Goal: Task Accomplishment & Management: Use online tool/utility

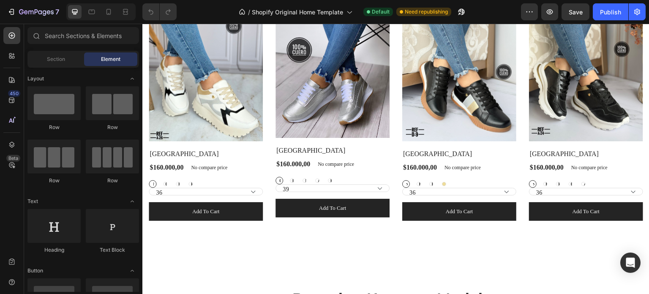
scroll to position [375, 0]
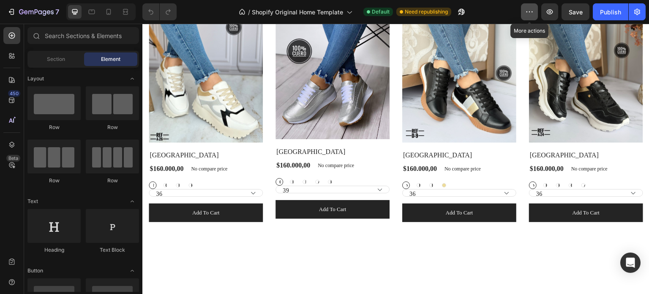
click at [530, 9] on icon "button" at bounding box center [529, 12] width 8 height 8
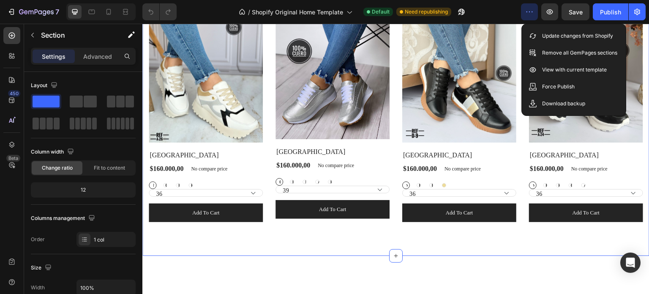
drag, startPoint x: 415, startPoint y: 230, endPoint x: 401, endPoint y: 289, distance: 60.6
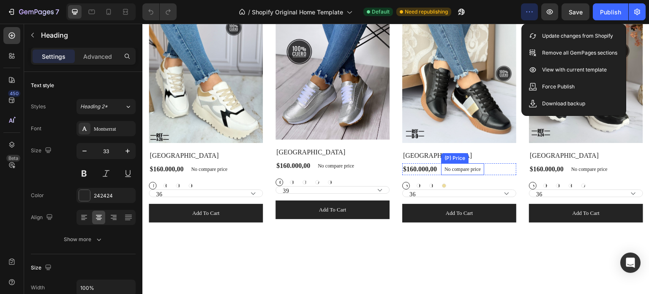
scroll to position [374, 0]
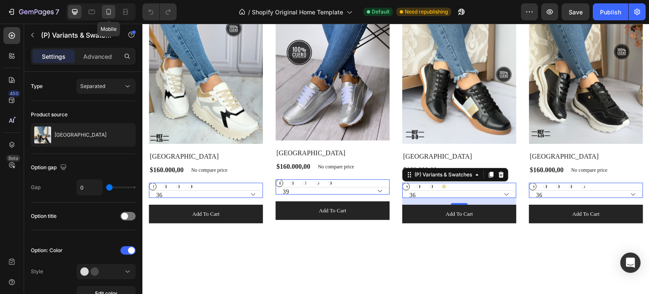
click at [112, 10] on icon at bounding box center [108, 12] width 8 height 8
type input "24"
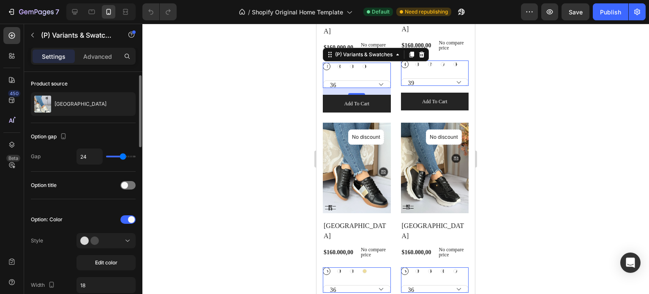
scroll to position [32, 0]
click at [129, 182] on div at bounding box center [127, 184] width 15 height 8
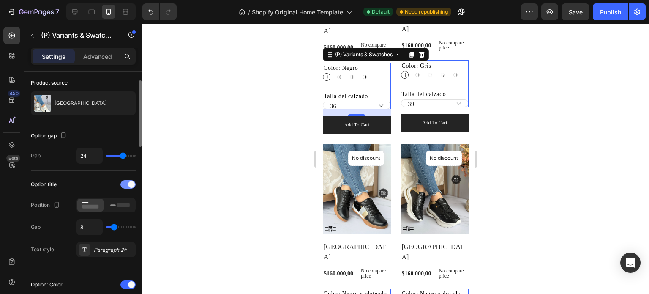
click at [129, 182] on span at bounding box center [131, 184] width 7 height 7
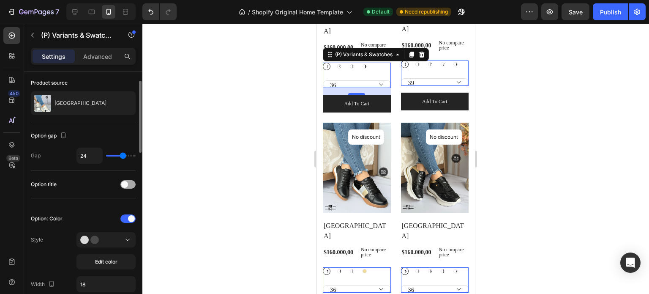
click at [129, 182] on div at bounding box center [127, 184] width 15 height 8
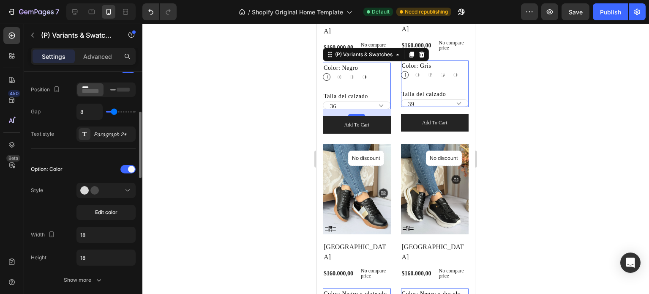
scroll to position [148, 0]
click at [100, 206] on button "Edit color" at bounding box center [105, 210] width 59 height 15
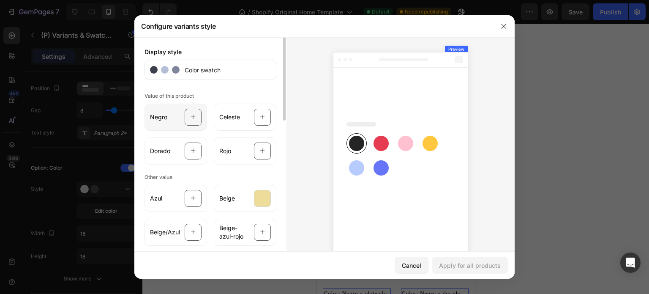
click at [164, 121] on div "Negro" at bounding box center [176, 117] width 63 height 27
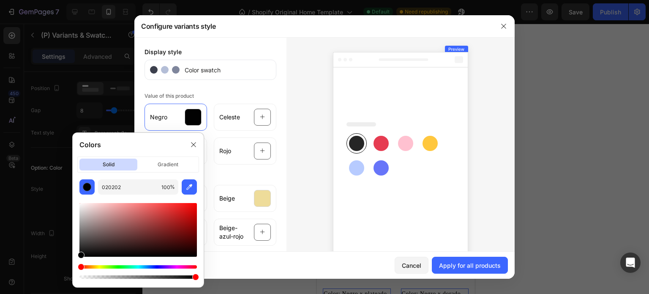
drag, startPoint x: 82, startPoint y: 256, endPoint x: 63, endPoint y: 278, distance: 29.6
click at [63, 0] on body "7 / Shopify Original Home Template Default Need republishing Preview Save Publi…" at bounding box center [324, 0] width 649 height 0
type input "000000"
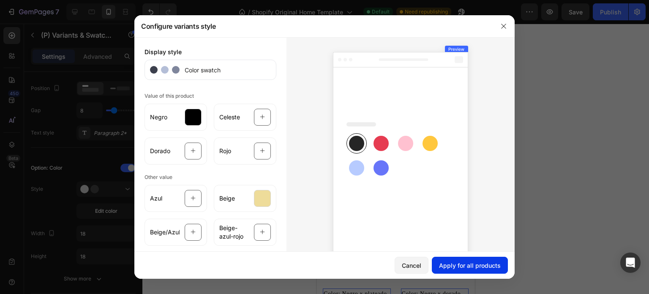
click at [449, 267] on div "Apply for all products" at bounding box center [470, 265] width 62 height 9
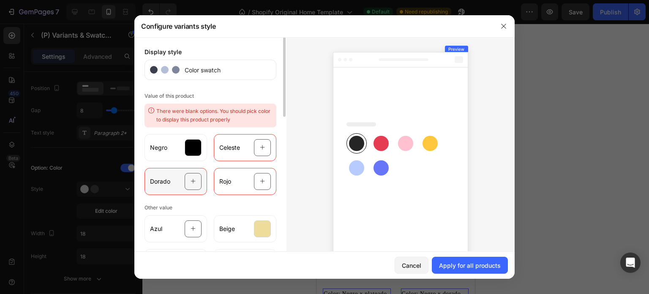
click at [169, 174] on div "Dorado" at bounding box center [176, 181] width 63 height 27
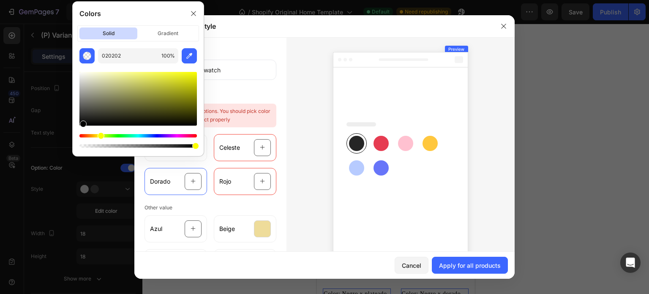
click at [100, 134] on div "Hue" at bounding box center [137, 135] width 117 height 3
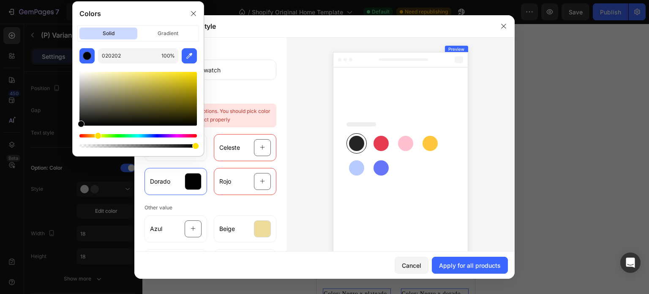
click at [97, 136] on div "Hue" at bounding box center [137, 135] width 117 height 3
drag, startPoint x: 84, startPoint y: 126, endPoint x: 148, endPoint y: 72, distance: 83.7
click at [148, 72] on div at bounding box center [137, 109] width 117 height 79
click at [139, 74] on div at bounding box center [137, 99] width 117 height 54
click at [128, 75] on div at bounding box center [137, 99] width 117 height 54
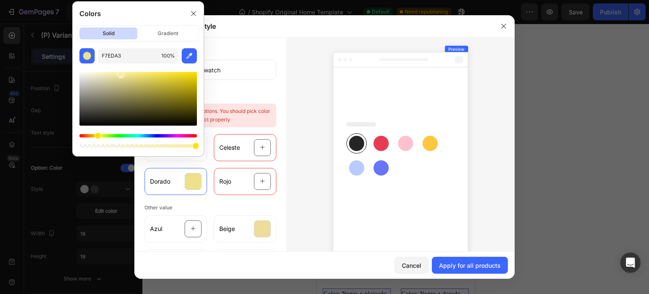
click at [120, 73] on div at bounding box center [137, 99] width 117 height 54
click at [128, 74] on div at bounding box center [137, 99] width 117 height 54
type input "EFE48D"
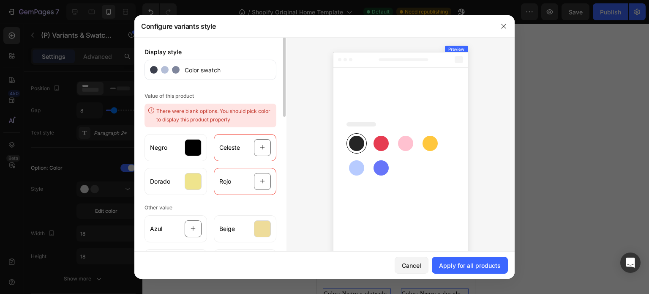
click at [254, 97] on div "Value of this product There were blank options. You should pick color to displa…" at bounding box center [211, 142] width 132 height 105
click at [234, 180] on div "Rojo" at bounding box center [245, 181] width 63 height 27
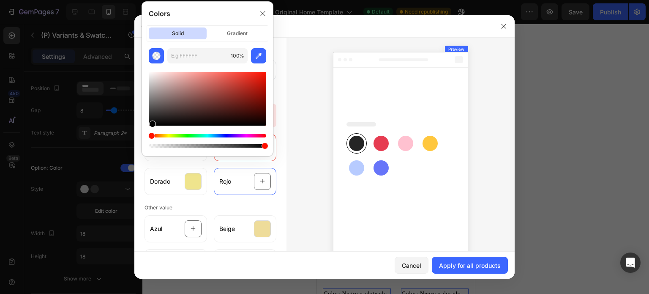
click at [150, 134] on div "Hue" at bounding box center [207, 135] width 117 height 3
drag, startPoint x: 150, startPoint y: 125, endPoint x: 257, endPoint y: 75, distance: 117.6
click at [257, 75] on div at bounding box center [259, 78] width 7 height 7
type input "ED1515"
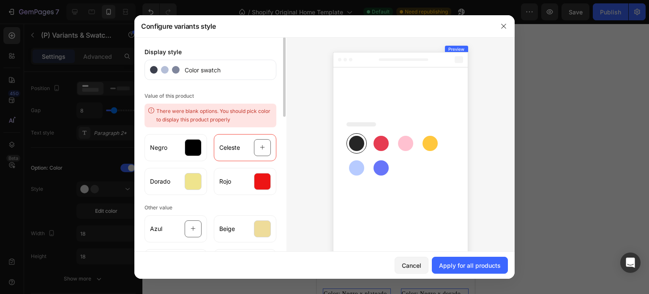
click at [235, 198] on div "Display style Color swatch Value of this product There were blank options. You …" at bounding box center [210, 154] width 152 height 234
click at [240, 152] on div "Celeste" at bounding box center [245, 147] width 63 height 27
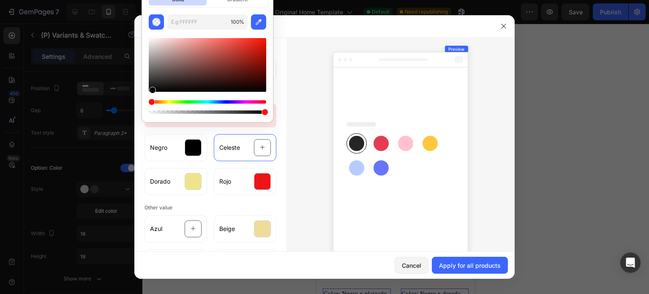
click at [212, 101] on div "Hue" at bounding box center [207, 101] width 117 height 3
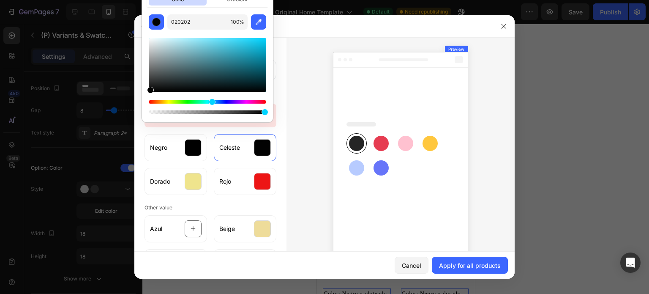
click at [211, 101] on div "Hue" at bounding box center [207, 101] width 117 height 3
type input "54D1EA"
click at [225, 42] on div at bounding box center [207, 65] width 117 height 54
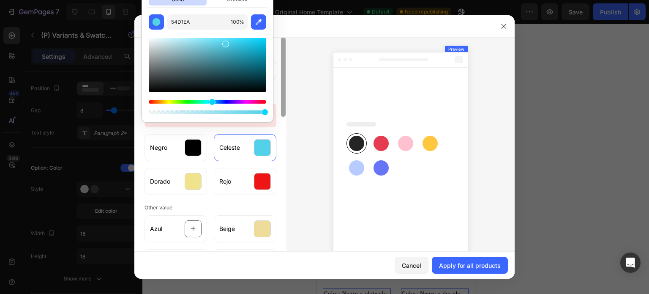
scroll to position [234, 0]
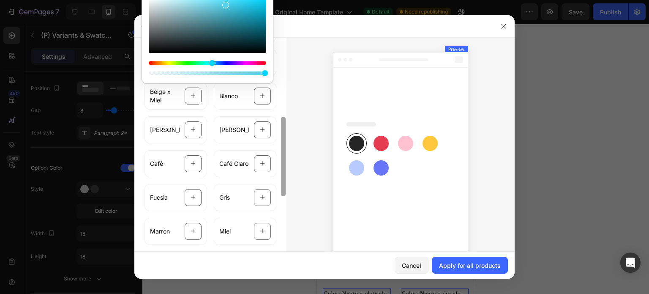
click at [281, 122] on div at bounding box center [283, 154] width 6 height 234
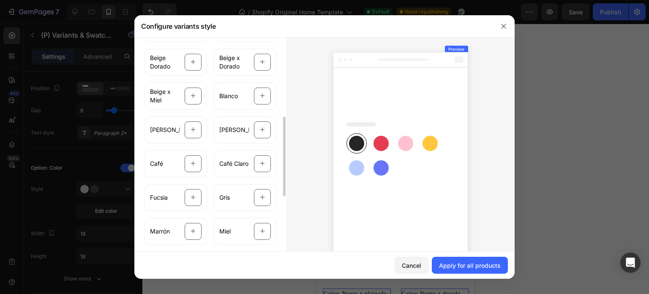
click at [135, 72] on div "Display style Color swatch Value of this product There were blank options. You …" at bounding box center [210, 154] width 152 height 234
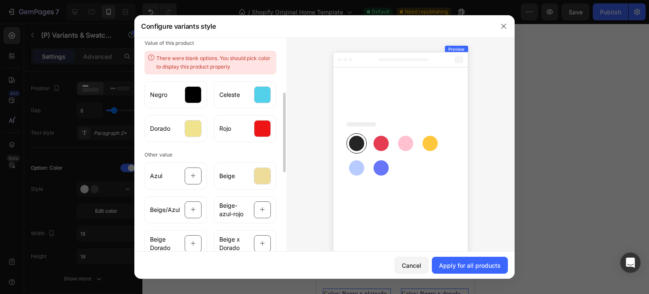
scroll to position [115, 0]
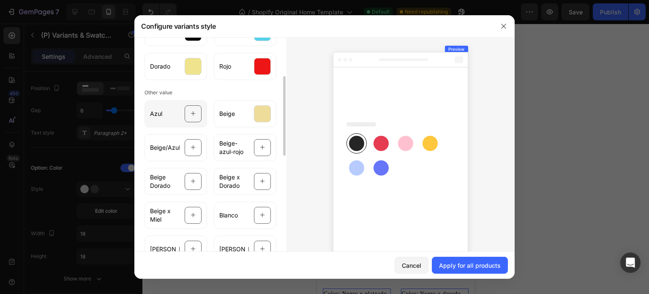
click at [193, 115] on div at bounding box center [193, 113] width 17 height 17
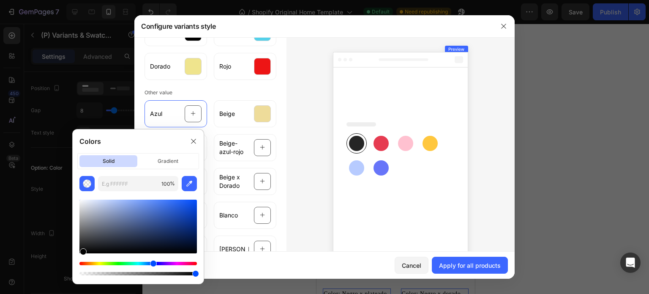
click at [153, 263] on div "Hue" at bounding box center [137, 263] width 117 height 3
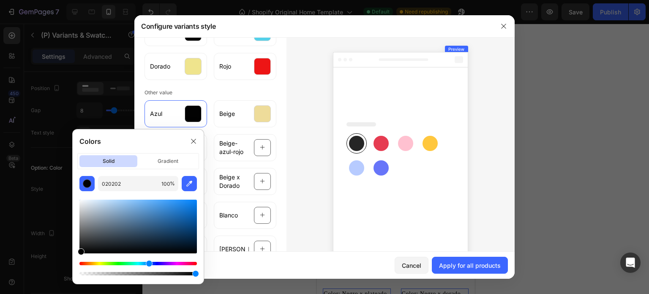
click at [148, 262] on div "Hue" at bounding box center [137, 263] width 117 height 3
click at [166, 205] on div at bounding box center [137, 226] width 117 height 54
type input "338CE0"
click at [170, 205] on div at bounding box center [137, 226] width 117 height 54
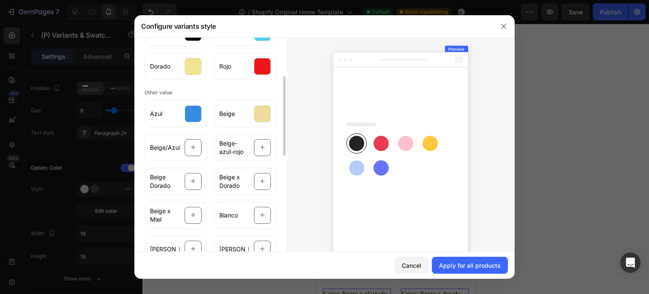
click at [276, 159] on div "Display style Color swatch Value of this product There were blank options. You …" at bounding box center [210, 154] width 152 height 234
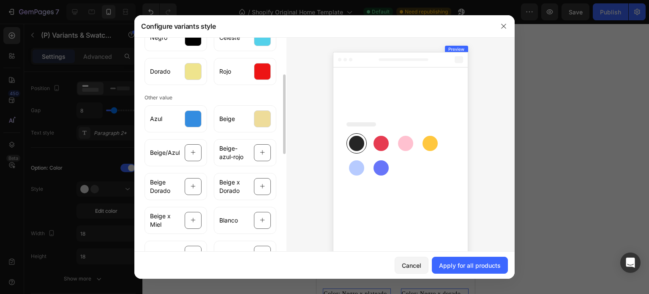
scroll to position [0, 0]
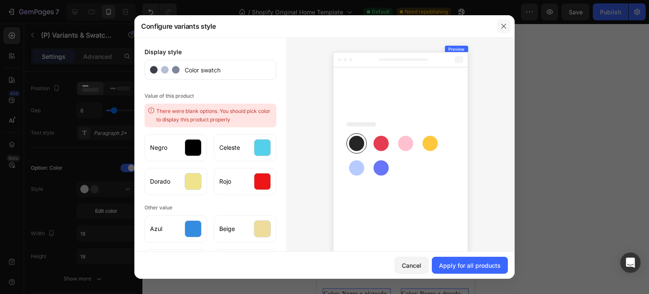
click at [506, 24] on icon "button" at bounding box center [503, 26] width 5 height 5
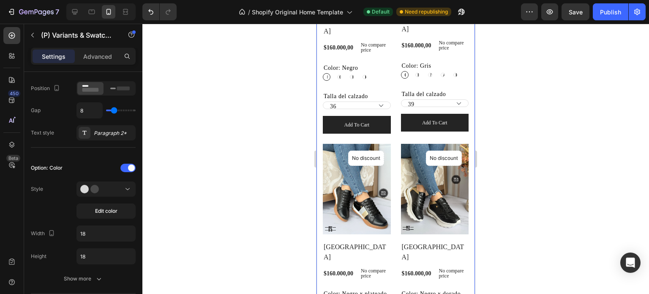
click at [462, 229] on div "Explore Our Best Sellers Heading Row (P) Images No discount Not be displayed wh…" at bounding box center [396, 120] width 158 height 538
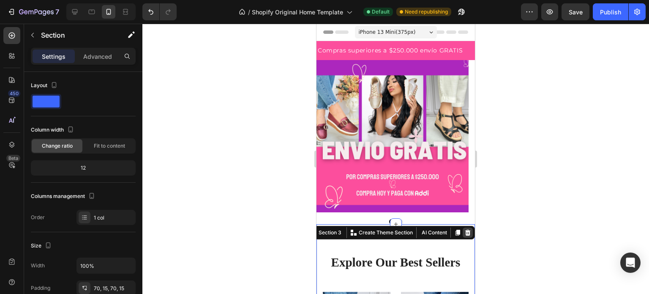
click at [465, 231] on icon at bounding box center [467, 232] width 5 height 6
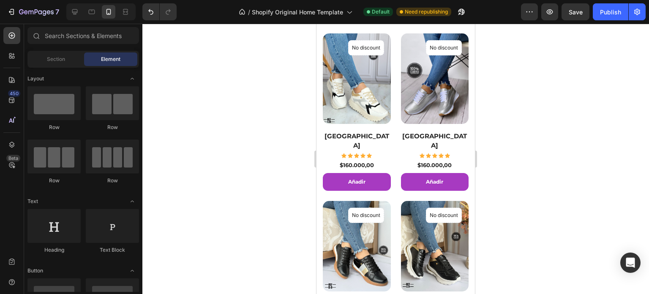
scroll to position [258, 0]
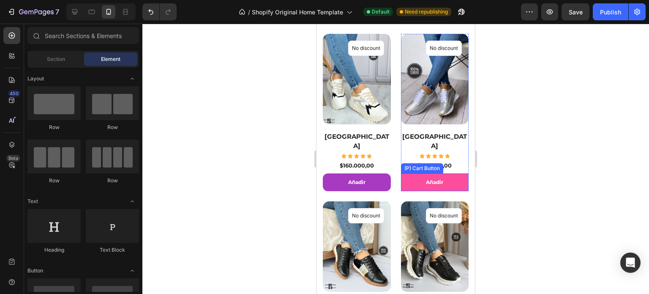
click at [391, 173] on button "Añadir" at bounding box center [357, 182] width 68 height 18
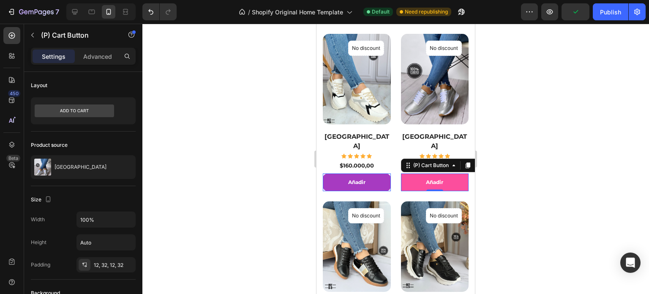
click at [391, 173] on button "Añadir" at bounding box center [357, 182] width 68 height 18
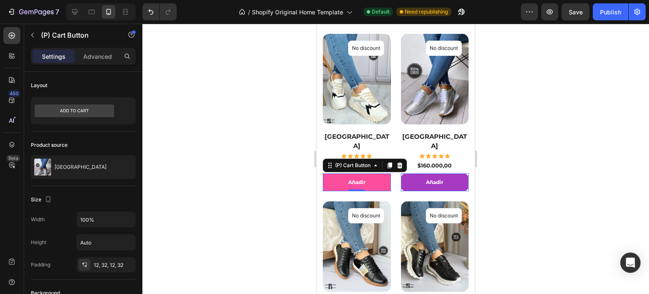
click at [377, 173] on button "Añadir" at bounding box center [357, 182] width 68 height 18
click at [399, 162] on icon at bounding box center [399, 165] width 5 height 6
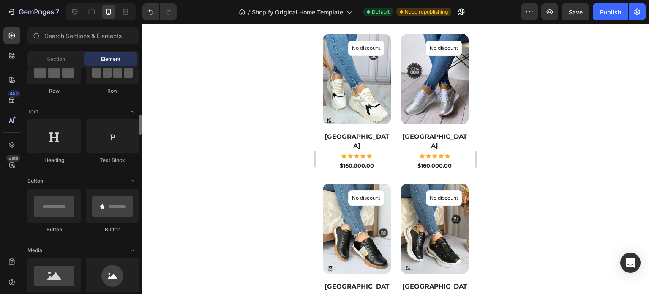
scroll to position [129, 0]
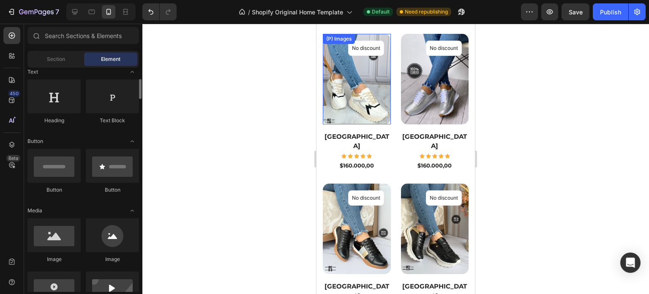
click at [360, 93] on img at bounding box center [357, 79] width 68 height 90
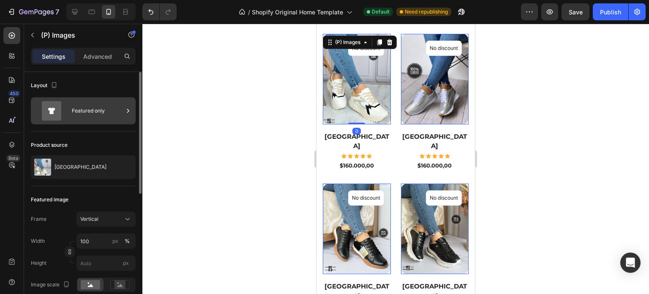
click at [66, 117] on icon at bounding box center [52, 110] width 34 height 19
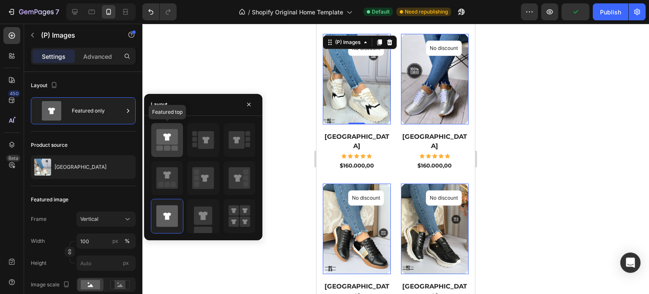
click at [174, 142] on icon at bounding box center [167, 137] width 22 height 16
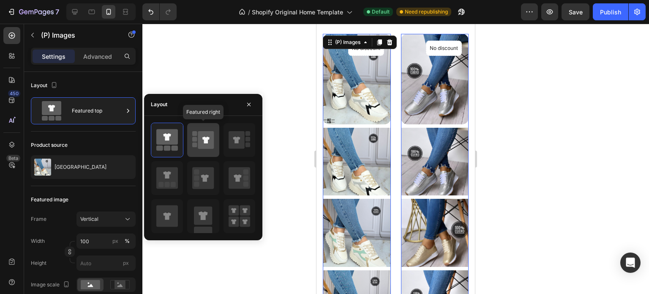
click at [194, 142] on icon at bounding box center [203, 140] width 22 height 24
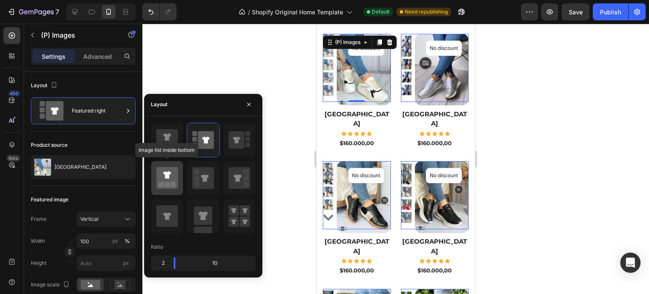
click at [173, 183] on rect at bounding box center [173, 184] width 5 height 5
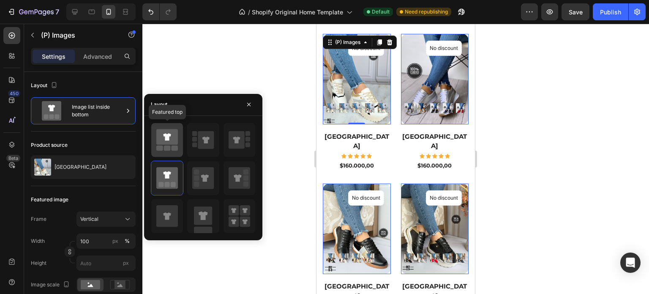
click at [170, 145] on icon at bounding box center [167, 140] width 22 height 24
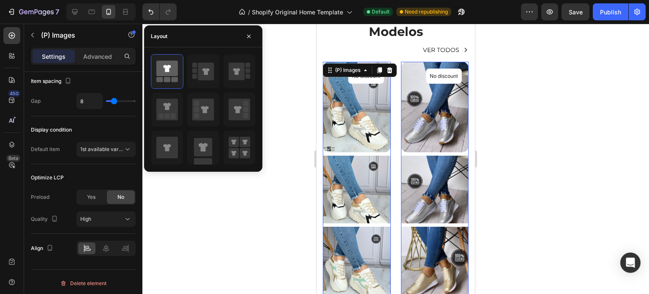
scroll to position [217, 0]
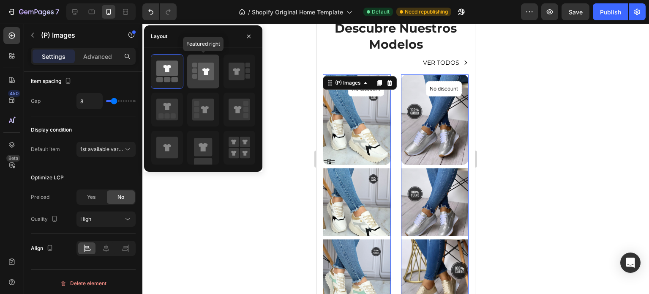
click at [206, 76] on icon at bounding box center [206, 72] width 16 height 18
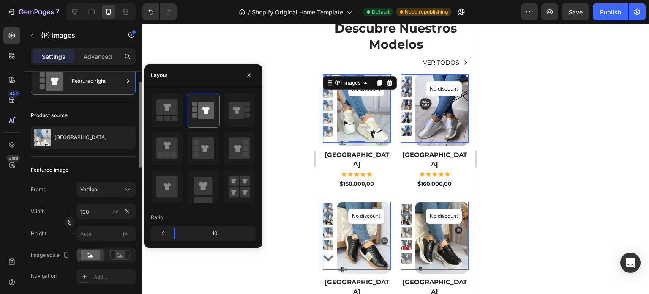
scroll to position [29, 0]
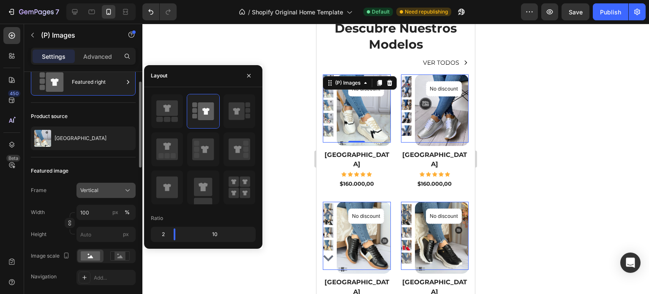
click at [103, 184] on button "Vertical" at bounding box center [105, 190] width 59 height 15
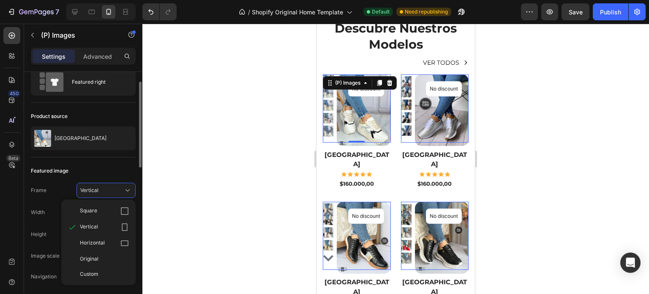
click at [113, 226] on div "Vertical" at bounding box center [104, 227] width 49 height 8
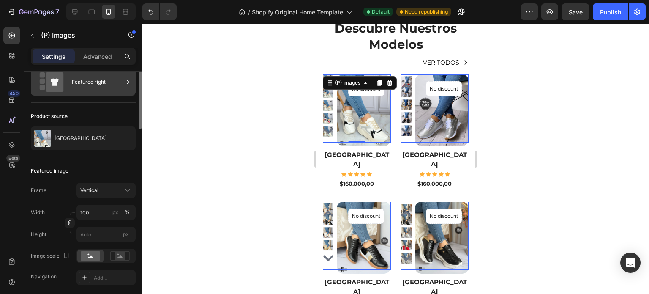
scroll to position [0, 0]
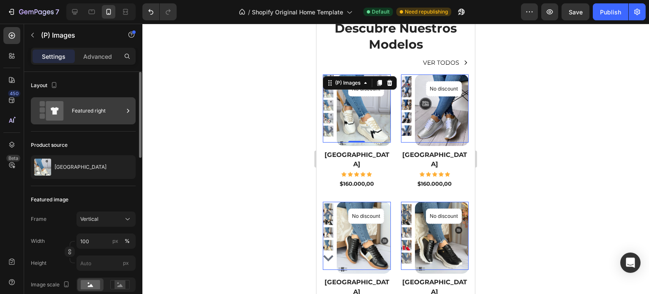
click at [128, 108] on icon at bounding box center [128, 110] width 8 height 8
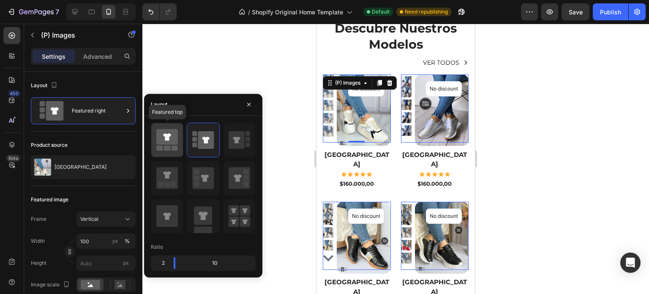
click at [178, 145] on div at bounding box center [167, 140] width 32 height 34
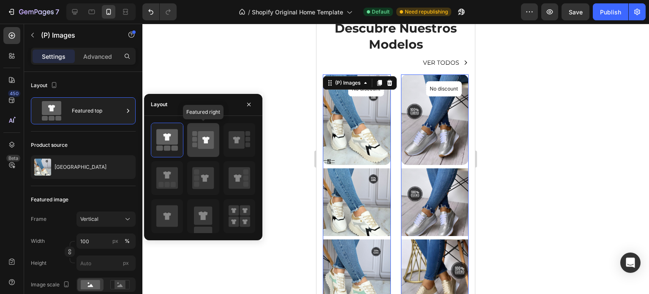
click at [203, 147] on icon at bounding box center [206, 140] width 16 height 18
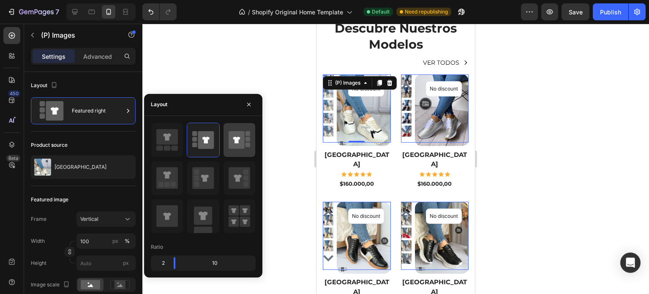
click at [237, 147] on icon at bounding box center [237, 140] width 16 height 18
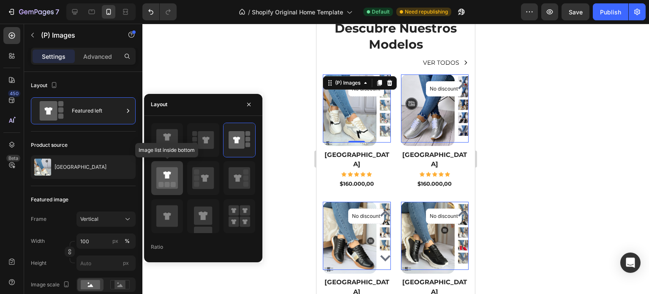
click at [164, 175] on icon at bounding box center [167, 178] width 22 height 22
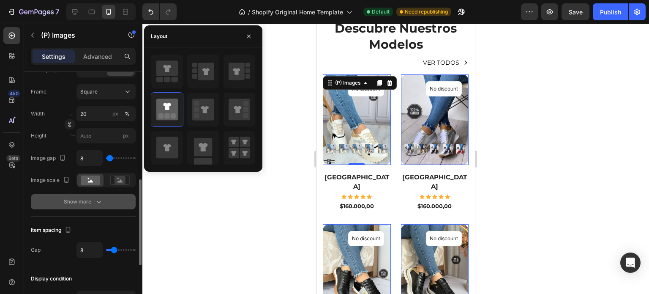
scroll to position [306, 0]
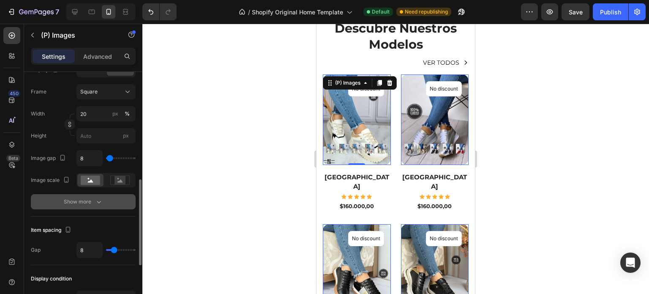
click at [98, 201] on icon "button" at bounding box center [99, 202] width 4 height 3
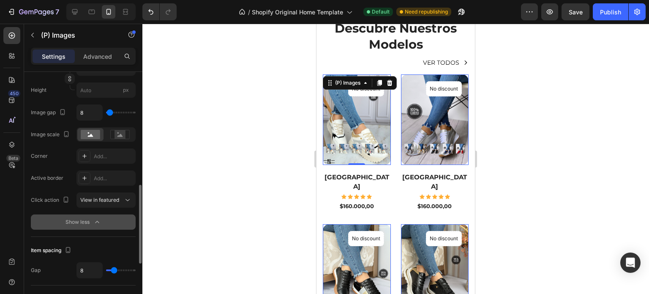
scroll to position [352, 0]
click at [98, 201] on span "View in featured" at bounding box center [99, 199] width 39 height 6
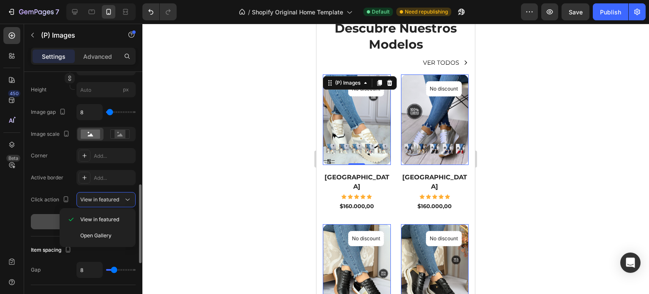
click at [98, 201] on span "View in featured" at bounding box center [99, 199] width 39 height 6
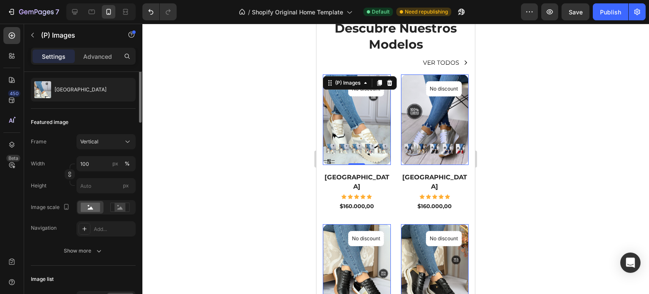
scroll to position [0, 0]
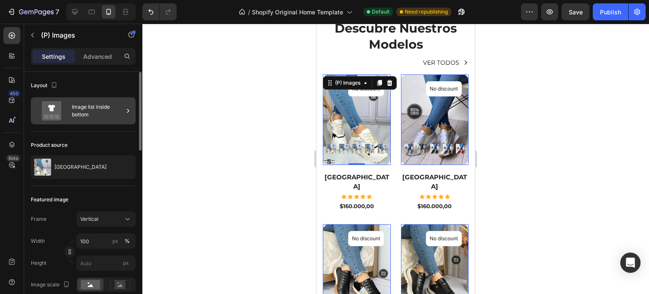
click at [98, 114] on div "Image list inside bottom" at bounding box center [98, 110] width 52 height 19
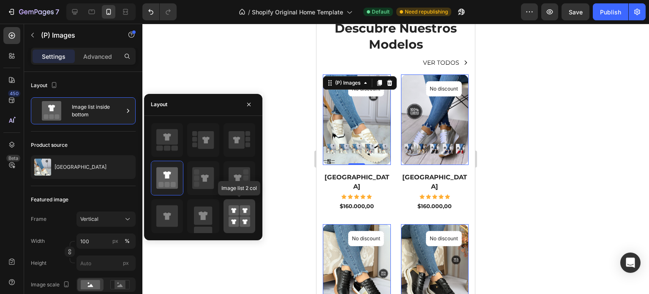
click at [243, 222] on rect at bounding box center [245, 221] width 11 height 11
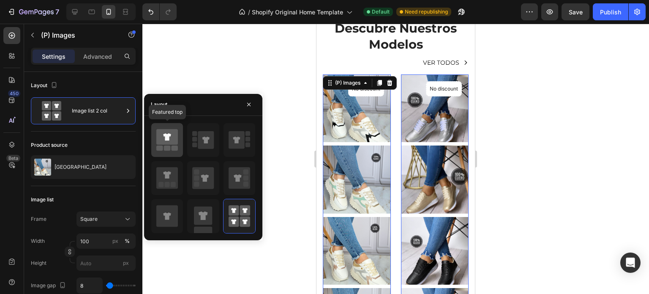
click at [163, 142] on icon at bounding box center [167, 137] width 22 height 16
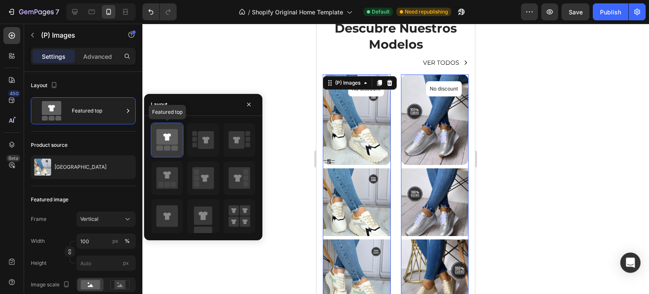
click at [167, 136] on icon at bounding box center [167, 136] width 8 height 7
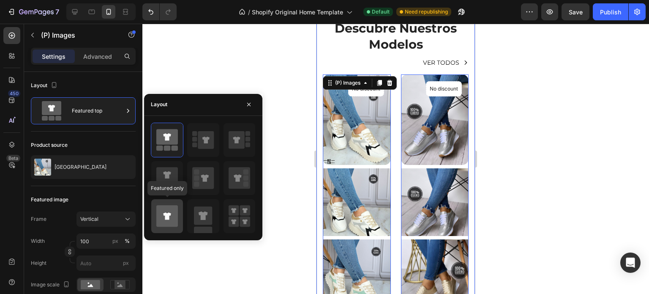
click at [166, 204] on icon at bounding box center [167, 216] width 22 height 24
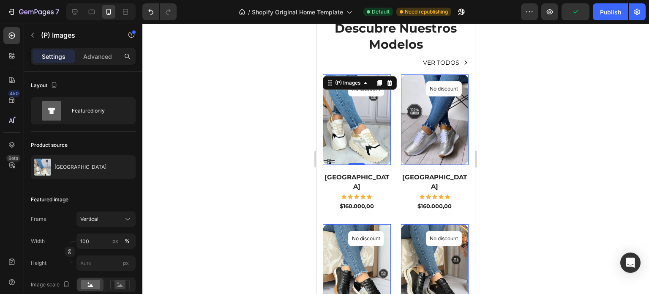
click at [501, 158] on div at bounding box center [395, 159] width 507 height 270
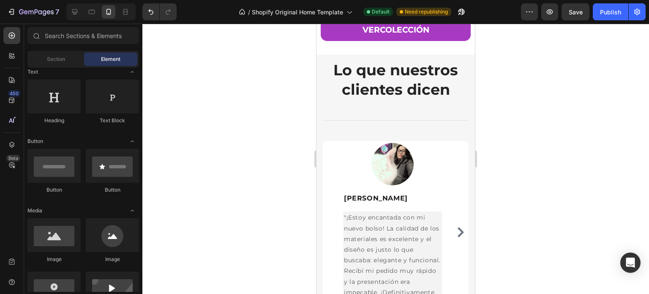
scroll to position [2278, 0]
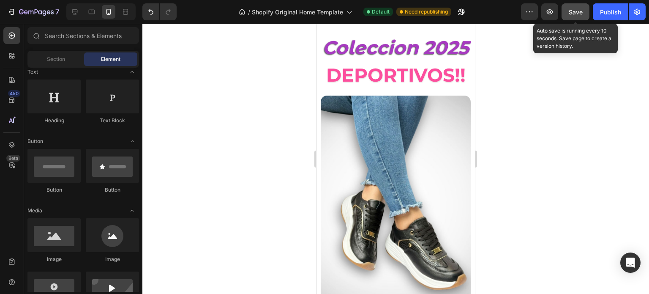
click at [569, 16] on div "Save" at bounding box center [576, 12] width 14 height 9
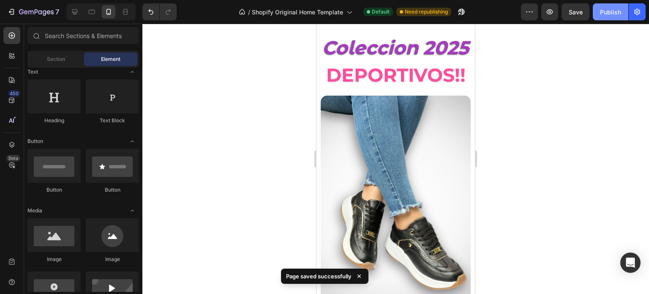
click at [617, 12] on div "Publish" at bounding box center [610, 12] width 21 height 9
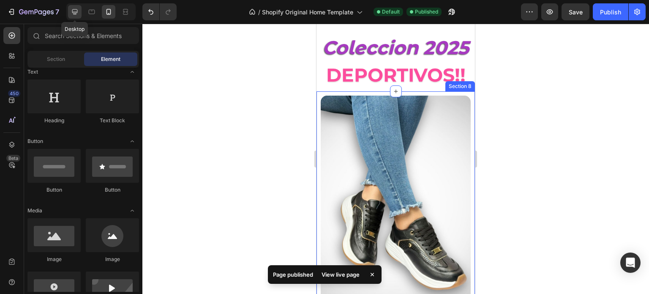
click at [77, 12] on icon at bounding box center [74, 11] width 5 height 5
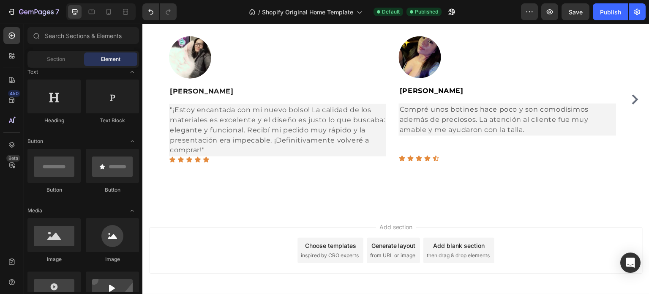
scroll to position [2178, 0]
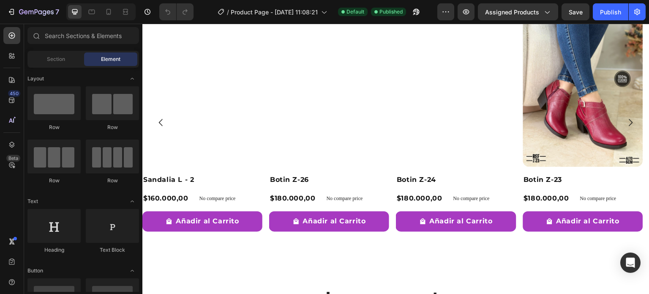
scroll to position [603, 0]
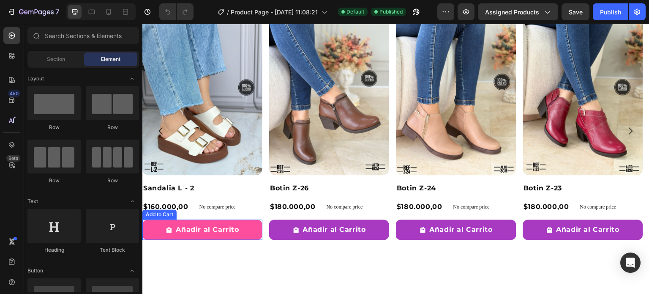
click at [259, 237] on button "Añadir al Carrito" at bounding box center [202, 230] width 120 height 20
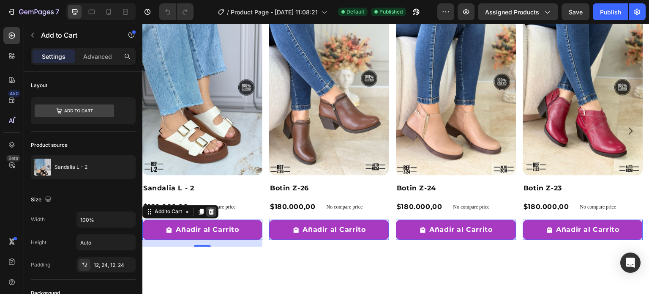
click at [216, 210] on div at bounding box center [211, 212] width 10 height 10
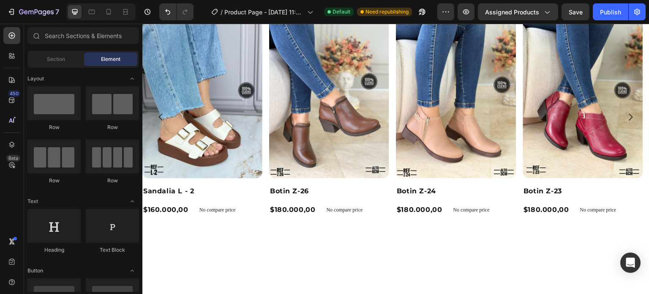
scroll to position [477, 0]
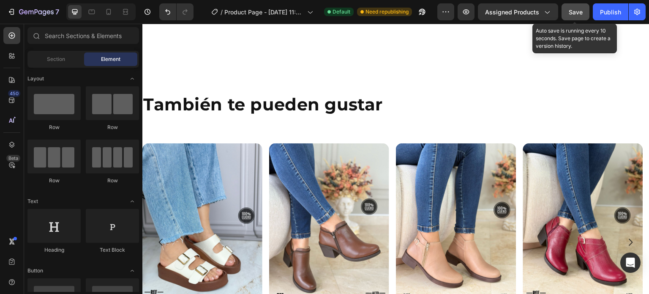
click at [573, 11] on span "Save" at bounding box center [576, 11] width 14 height 7
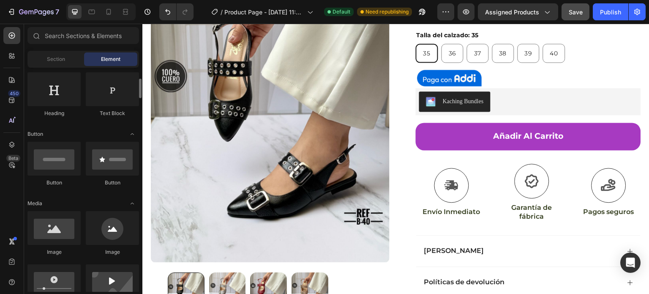
scroll to position [137, 0]
click at [56, 167] on div at bounding box center [53, 158] width 53 height 34
drag, startPoint x: 198, startPoint y: 191, endPoint x: 452, endPoint y: 175, distance: 254.5
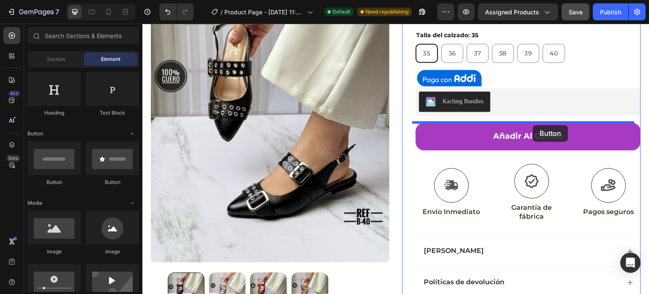
drag, startPoint x: 207, startPoint y: 184, endPoint x: 533, endPoint y: 125, distance: 331.9
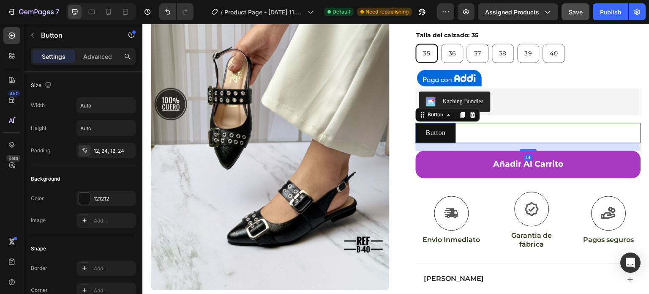
click at [505, 133] on div "Button Button 18" at bounding box center [528, 133] width 225 height 20
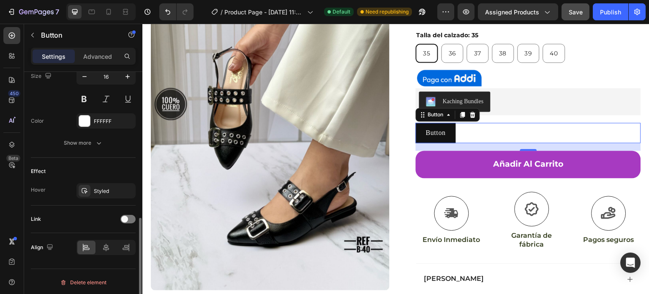
scroll to position [358, 0]
click at [130, 219] on div at bounding box center [127, 219] width 15 height 8
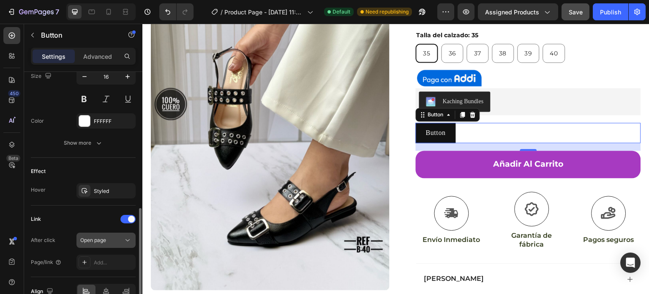
click at [115, 238] on div "Open page" at bounding box center [101, 240] width 43 height 8
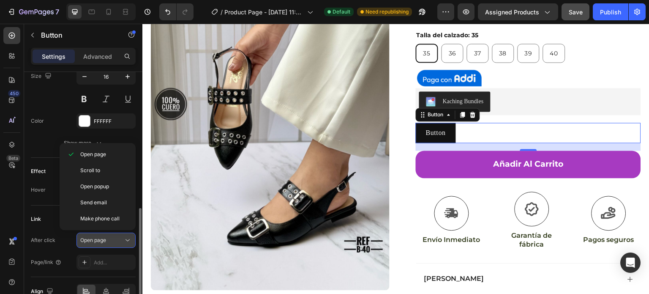
click at [115, 238] on div "Open page" at bounding box center [101, 240] width 43 height 8
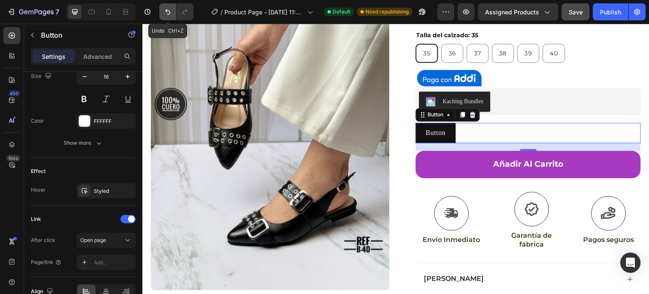
click at [166, 12] on icon "Undo/Redo" at bounding box center [168, 12] width 8 height 8
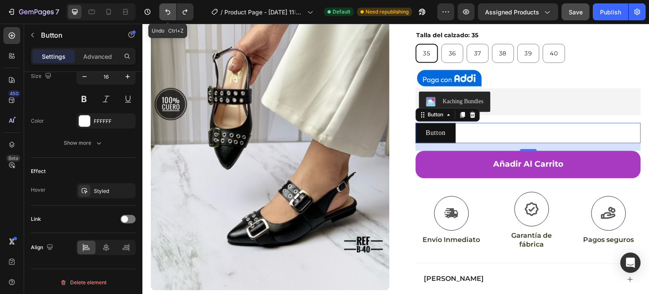
click at [166, 12] on icon "Undo/Redo" at bounding box center [168, 12] width 8 height 8
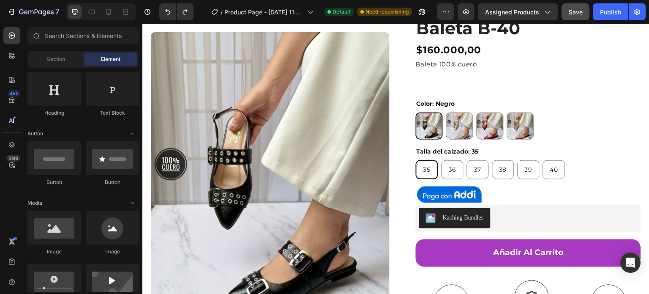
scroll to position [20, 0]
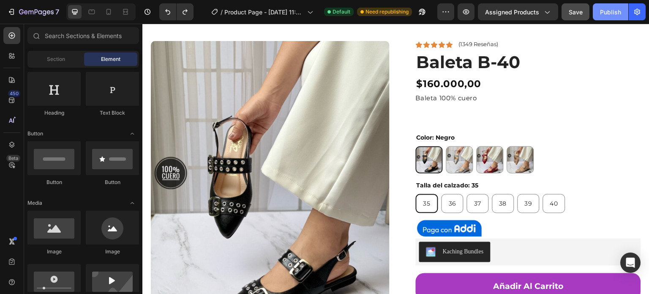
click at [606, 17] on button "Publish" at bounding box center [610, 11] width 35 height 17
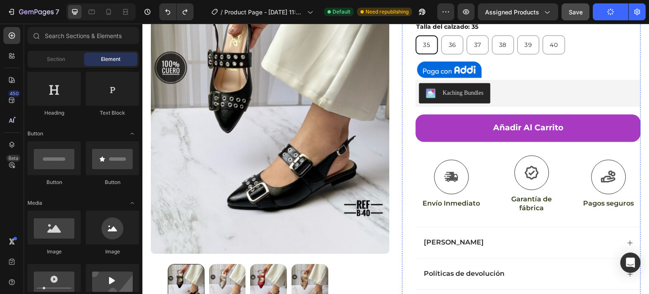
scroll to position [172, 0]
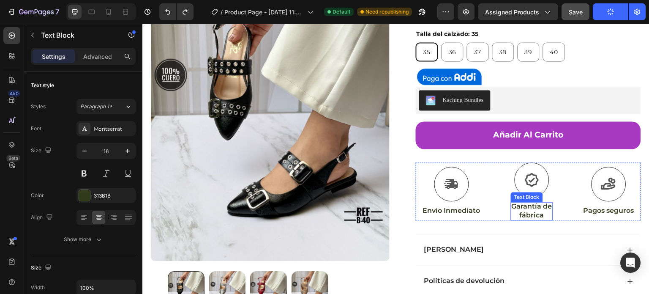
click at [522, 207] on p "Garantía de" at bounding box center [532, 206] width 41 height 9
click at [535, 172] on div at bounding box center [532, 179] width 35 height 35
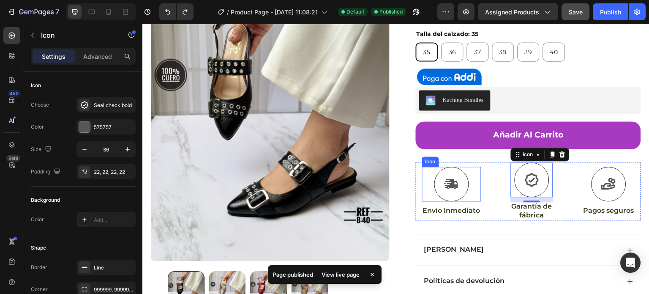
scroll to position [121, 0]
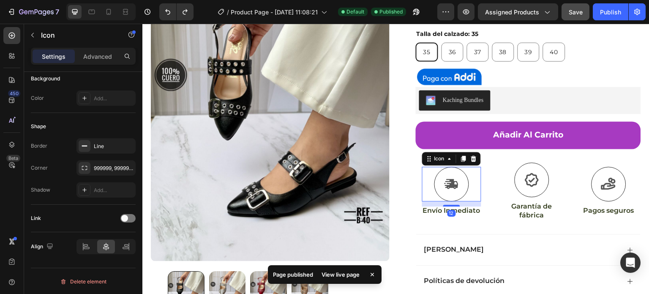
click at [468, 170] on div "Icon 12" at bounding box center [451, 184] width 59 height 35
click at [104, 52] on p "Advanced" at bounding box center [97, 56] width 29 height 9
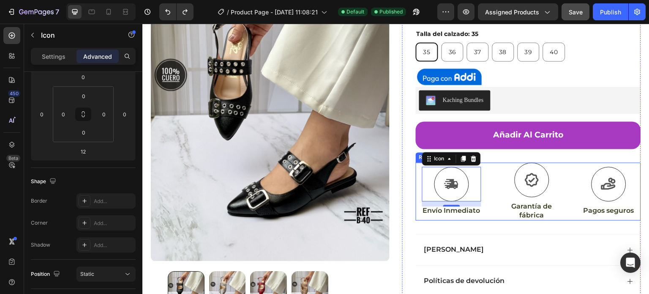
click at [492, 169] on div "Icon 12 Envío Inmediato Text Block Icon Garantía de fábrica Text Block Icon Pag…" at bounding box center [528, 191] width 225 height 58
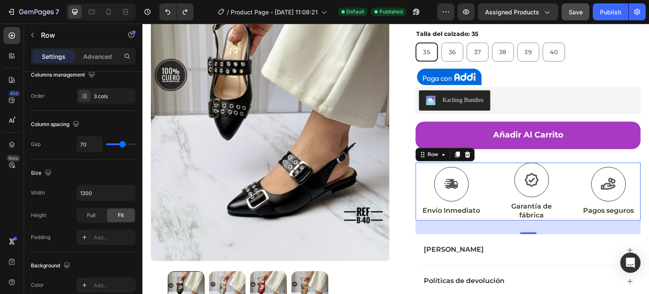
scroll to position [0, 0]
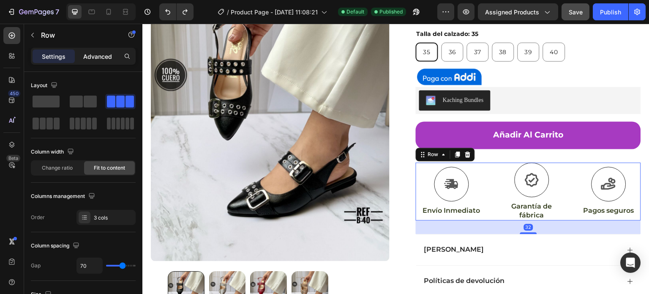
click at [98, 58] on p "Advanced" at bounding box center [97, 56] width 29 height 9
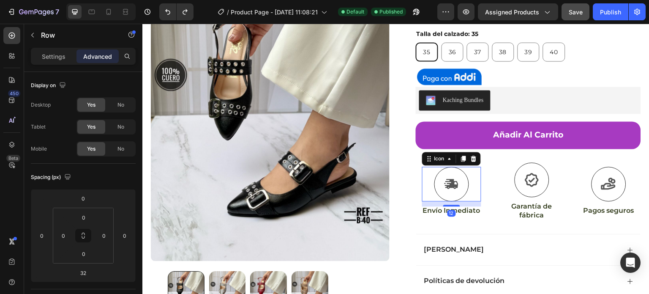
click at [464, 181] on div "Icon 12" at bounding box center [451, 184] width 59 height 35
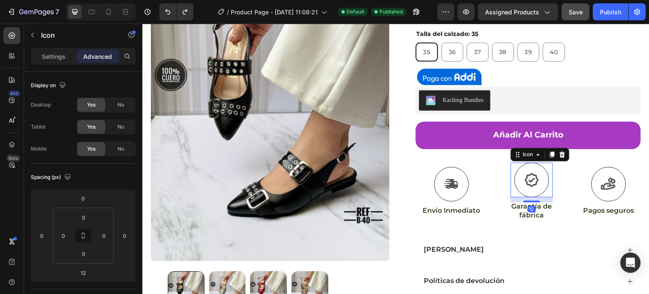
click at [536, 169] on div at bounding box center [532, 179] width 35 height 35
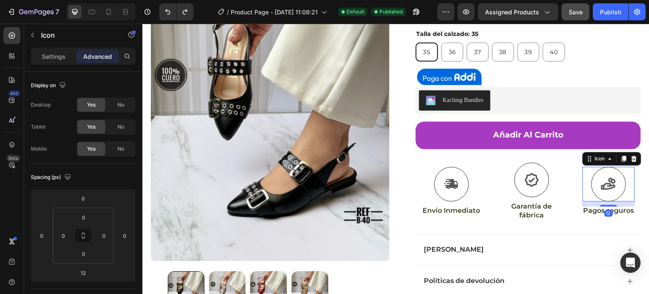
click at [607, 172] on div at bounding box center [609, 184] width 35 height 35
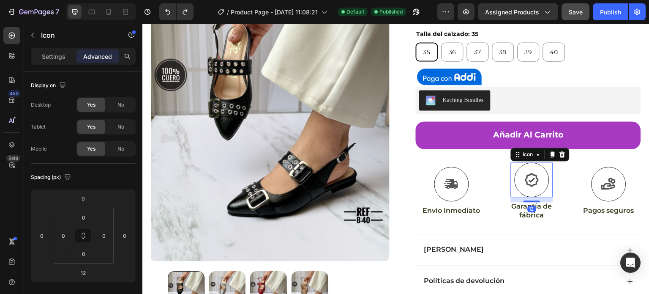
click at [535, 191] on div at bounding box center [532, 179] width 35 height 35
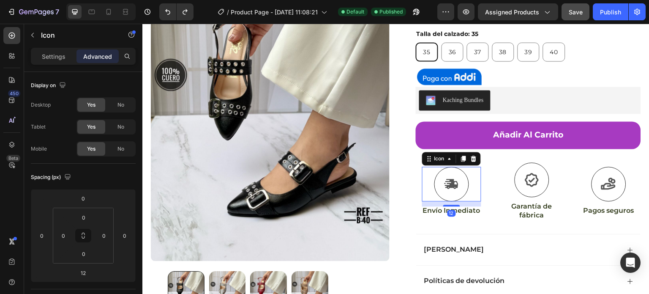
click at [439, 191] on div at bounding box center [451, 184] width 35 height 35
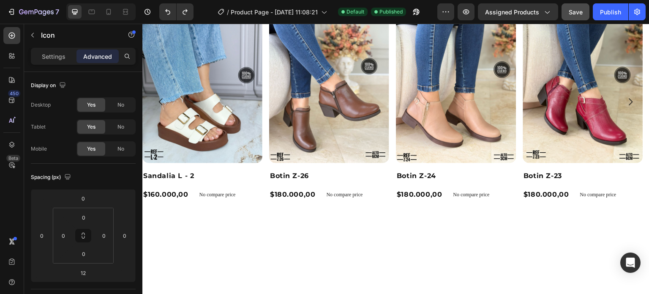
scroll to position [344, 0]
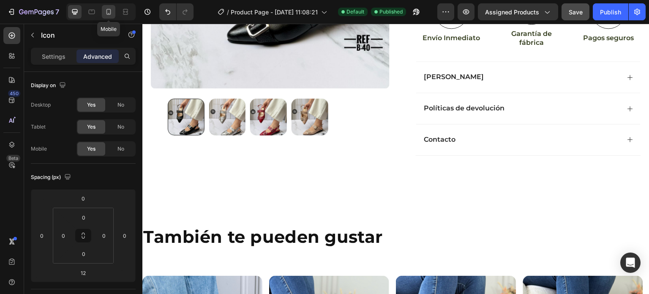
click at [110, 14] on icon at bounding box center [108, 12] width 8 height 8
type input "10"
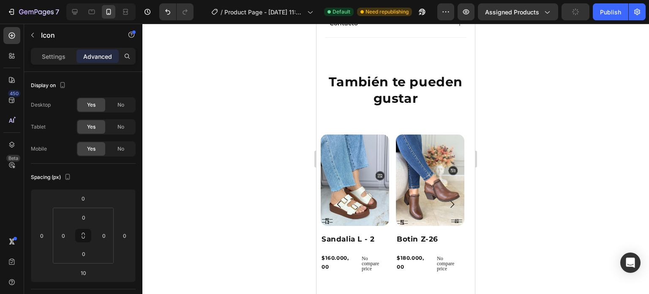
scroll to position [633, 0]
